Goal: Navigation & Orientation: Find specific page/section

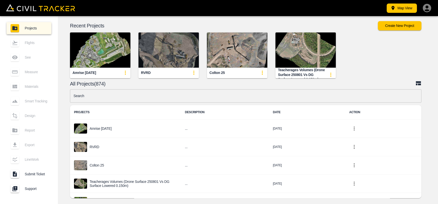
click at [168, 60] on img "button" at bounding box center [169, 49] width 60 height 35
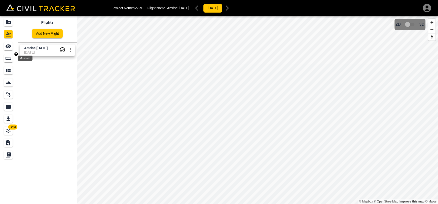
click at [8, 59] on icon "Measure" at bounding box center [8, 58] width 6 height 6
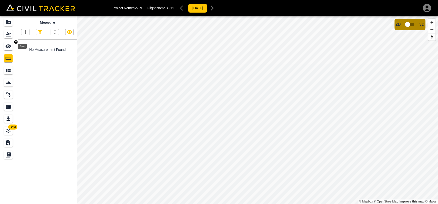
click at [7, 44] on icon "See" at bounding box center [8, 46] width 6 height 6
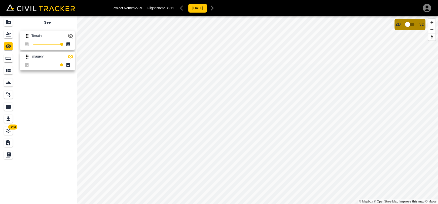
click at [72, 33] on icon "button" at bounding box center [71, 36] width 6 height 6
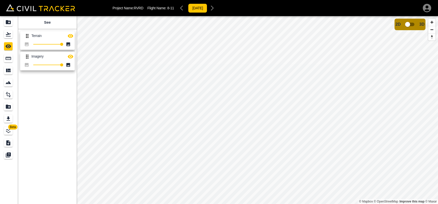
click at [72, 33] on icon "button" at bounding box center [71, 36] width 6 height 6
click at [7, 33] on icon "Flights" at bounding box center [8, 34] width 6 height 6
click at [6, 16] on link at bounding box center [9, 22] width 18 height 12
